Goal: Find specific page/section: Find specific page/section

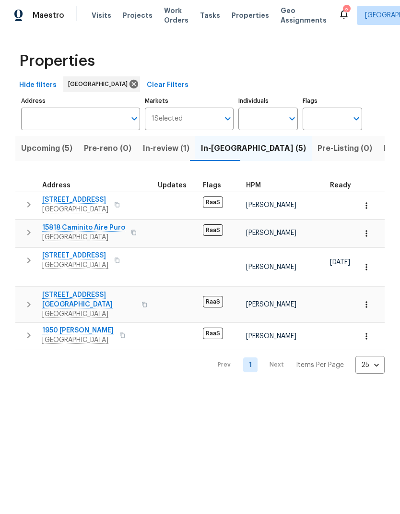
click at [232, 20] on span "Properties" at bounding box center [250, 16] width 37 height 10
click at [70, 257] on span "[STREET_ADDRESS]" at bounding box center [75, 256] width 66 height 10
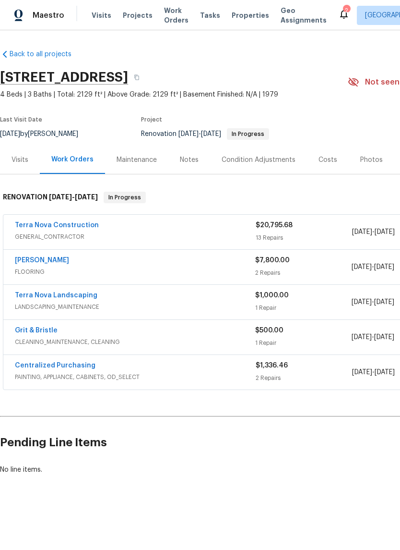
click at [235, 17] on span "Properties" at bounding box center [250, 16] width 37 height 10
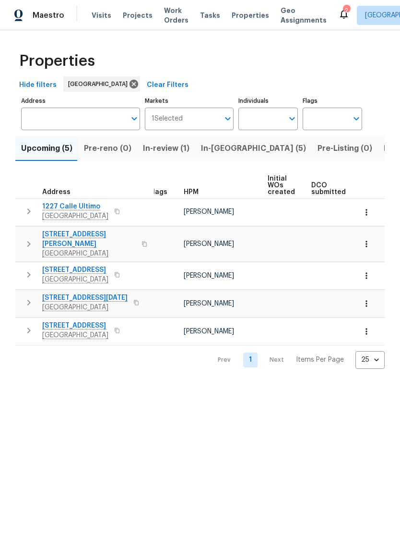
scroll to position [0, 1]
click at [68, 209] on span "1227 Calle Ultimo" at bounding box center [75, 207] width 66 height 10
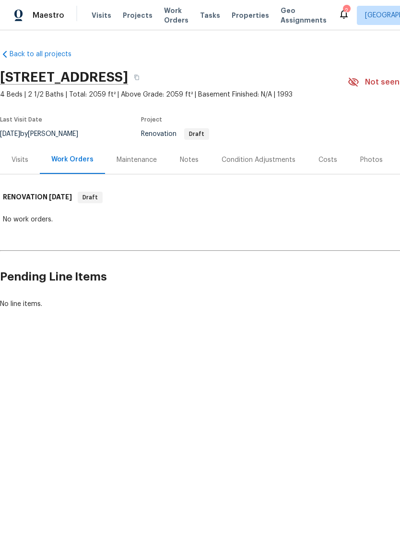
click at [241, 15] on span "Properties" at bounding box center [250, 16] width 37 height 10
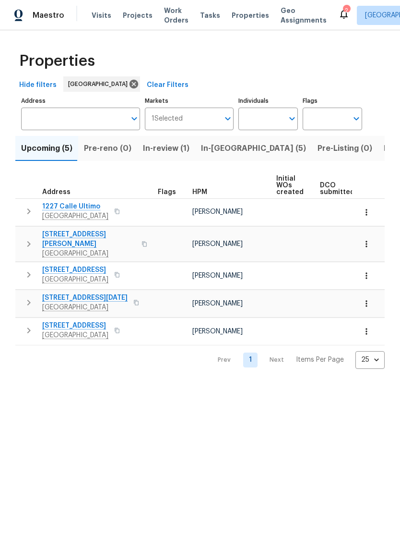
click at [168, 149] on span "In-review (1)" at bounding box center [166, 148] width 47 height 13
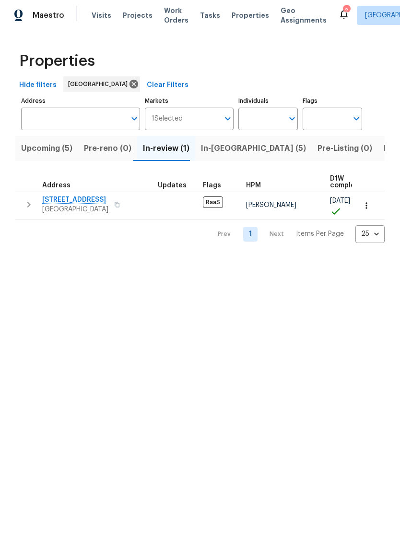
click at [220, 152] on span "In-[GEOGRAPHIC_DATA] (5)" at bounding box center [253, 148] width 105 height 13
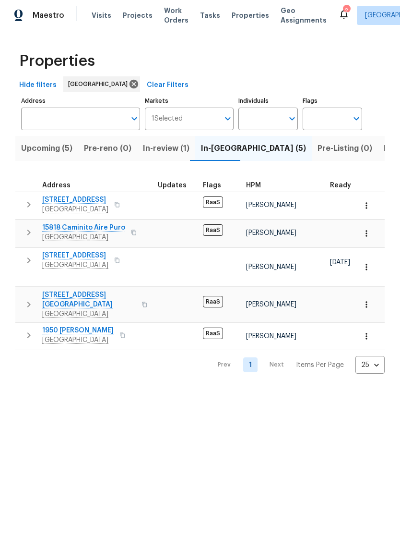
click at [65, 255] on span "[STREET_ADDRESS]" at bounding box center [75, 256] width 66 height 10
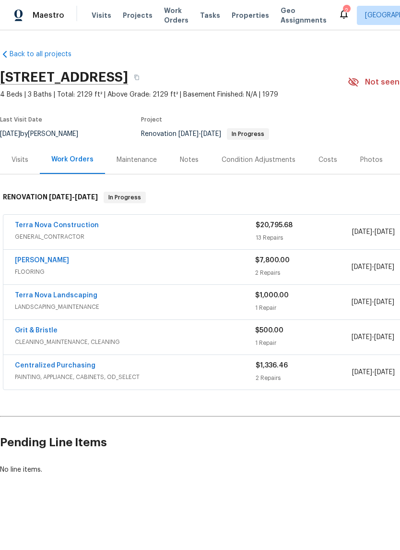
click at [228, 4] on div "Maestro Visits Projects Work Orders Tasks Properties Geo Assignments 2 San Dieg…" at bounding box center [200, 15] width 400 height 30
click at [238, 20] on span "Properties" at bounding box center [250, 16] width 37 height 10
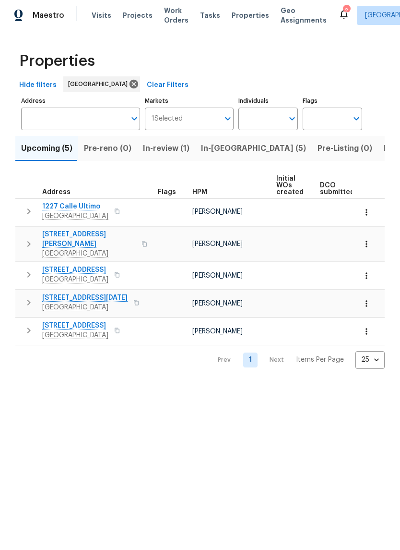
click at [216, 151] on span "In-[GEOGRAPHIC_DATA] (5)" at bounding box center [253, 148] width 105 height 13
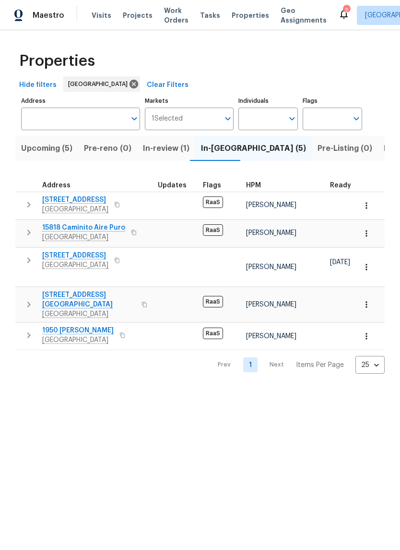
click at [72, 290] on span "2243 Avenida Del Diablo" at bounding box center [89, 299] width 94 height 19
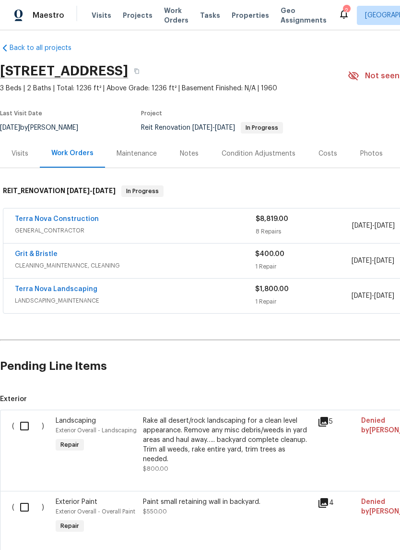
scroll to position [6, 0]
click at [238, 17] on span "Properties" at bounding box center [250, 16] width 37 height 10
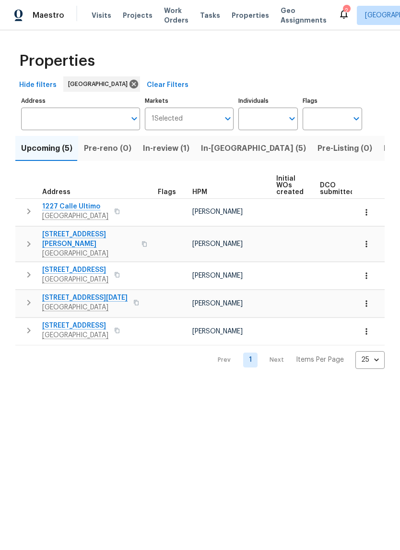
click at [221, 149] on span "In-[GEOGRAPHIC_DATA] (5)" at bounding box center [253, 148] width 105 height 13
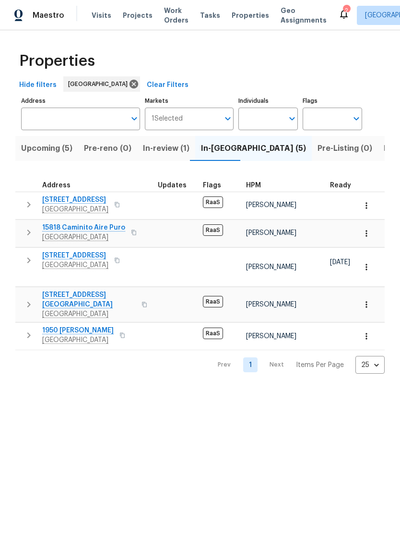
click at [69, 326] on span "1950 Rue Michelle" at bounding box center [78, 331] width 72 height 10
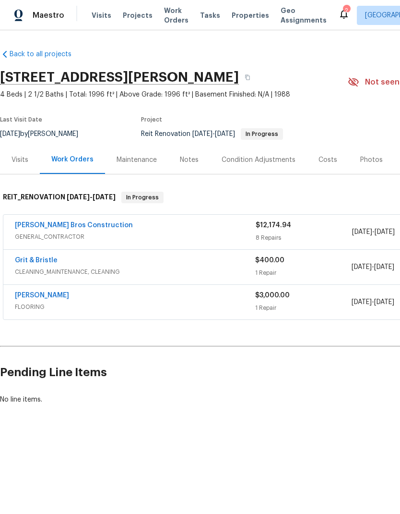
click at [244, 19] on span "Properties" at bounding box center [250, 16] width 37 height 10
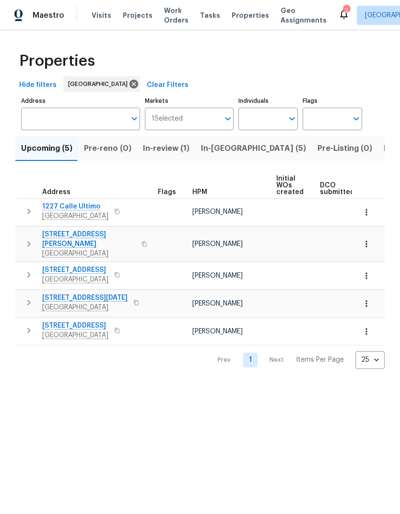
click at [384, 153] on span "Listed (27)" at bounding box center [404, 148] width 41 height 13
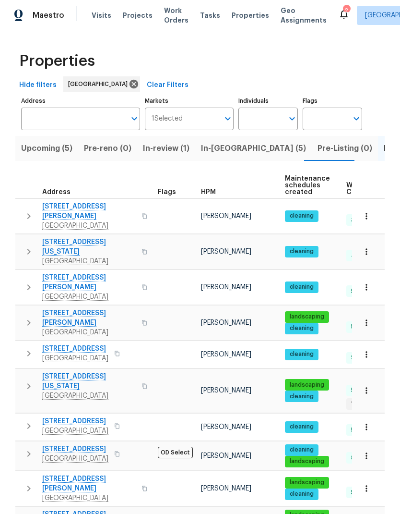
scroll to position [8, 0]
click at [71, 372] on span "212 S Wisconsin St" at bounding box center [89, 381] width 94 height 19
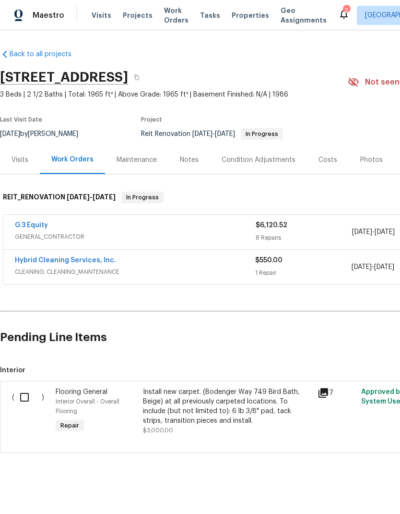
click at [232, 17] on span "Properties" at bounding box center [250, 16] width 37 height 10
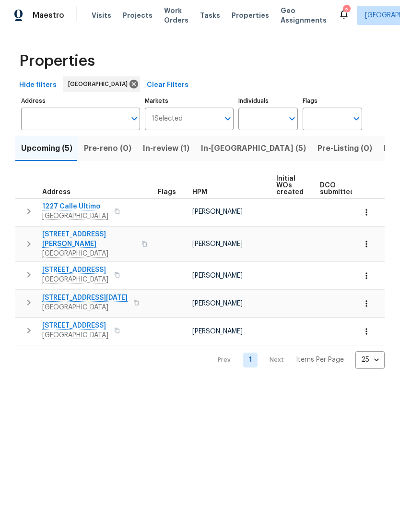
click at [221, 156] on button "In-[GEOGRAPHIC_DATA] (5)" at bounding box center [253, 148] width 117 height 25
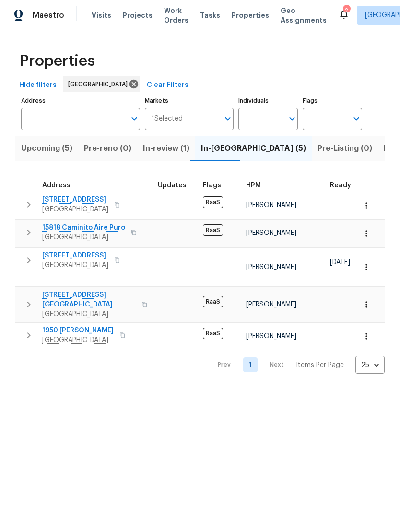
click at [73, 261] on span "San Diego, CA 92114" at bounding box center [75, 265] width 66 height 10
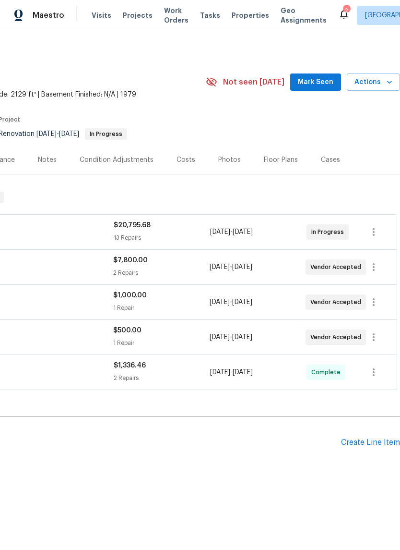
scroll to position [0, 142]
